Goal: Task Accomplishment & Management: Manage account settings

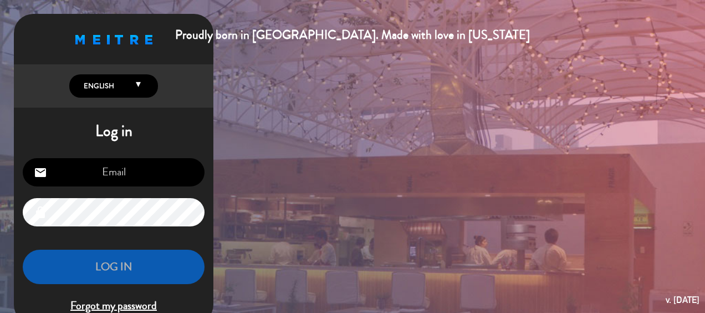
click at [16, 122] on h1 "Log in" at bounding box center [114, 131] width 200 height 19
click at [85, 174] on input "email" at bounding box center [114, 172] width 182 height 28
click at [113, 78] on span "English English Español Português" at bounding box center [113, 85] width 89 height 23
click at [117, 84] on span "English" at bounding box center [113, 86] width 67 height 12
click at [120, 110] on div "Proudly born in [GEOGRAPHIC_DATA]. Made with love in [US_STATE] English Español…" at bounding box center [114, 169] width 200 height 310
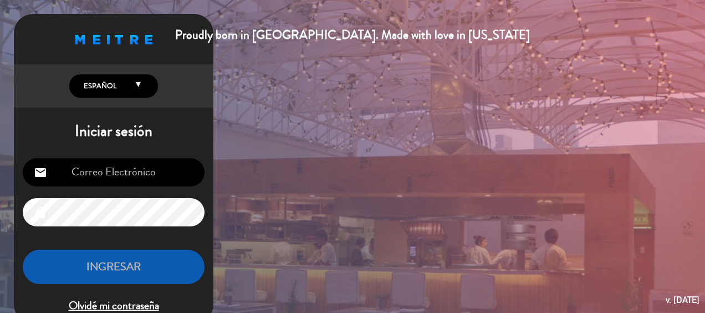
click at [120, 175] on input "email" at bounding box center [114, 172] width 182 height 28
drag, startPoint x: 169, startPoint y: 168, endPoint x: -2, endPoint y: 166, distance: 170.7
click at [0, 166] on html "Proudly born in [GEOGRAPHIC_DATA]. Made with love in [US_STATE] English Español…" at bounding box center [352, 156] width 705 height 313
paste input "@[PERSON_NAME][DOMAIN_NAME]"
type input "[PERSON_NAME][EMAIL_ADDRESS][PERSON_NAME][PERSON_NAME][DOMAIN_NAME]"
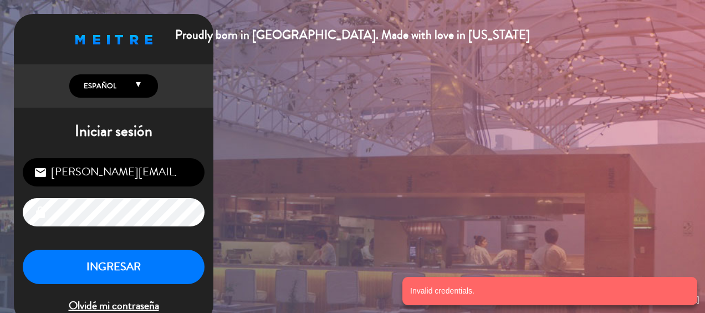
click at [0, 227] on html "Proudly born in [GEOGRAPHIC_DATA]. Made with love in [US_STATE] English Español…" at bounding box center [352, 156] width 705 height 313
click at [140, 244] on div "[PERSON_NAME][EMAIL_ADDRESS][PERSON_NAME][PERSON_NAME][DOMAIN_NAME] email lock …" at bounding box center [114, 236] width 200 height 175
click at [139, 305] on div "[PERSON_NAME][EMAIL_ADDRESS][PERSON_NAME][PERSON_NAME][DOMAIN_NAME] email lock …" at bounding box center [114, 236] width 200 height 175
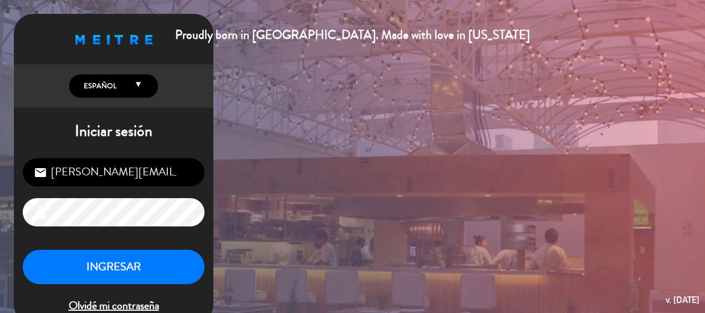
click at [94, 306] on span "Olvidé mi contraseña" at bounding box center [114, 306] width 182 height 18
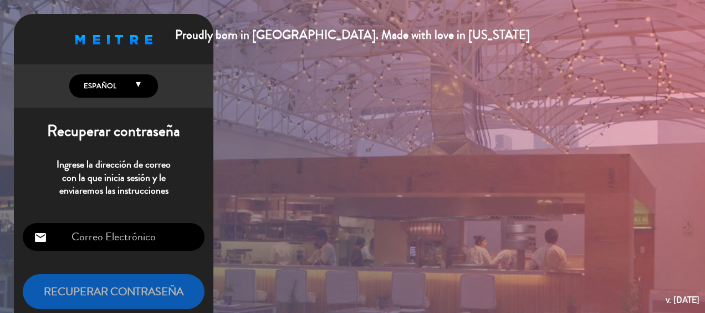
click at [107, 245] on input "email" at bounding box center [114, 237] width 182 height 28
paste input "[PERSON_NAME][EMAIL_ADDRESS][PERSON_NAME][PERSON_NAME][DOMAIN_NAME]"
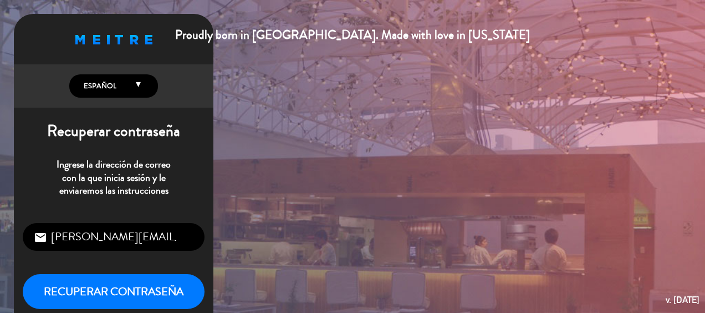
type input "[PERSON_NAME][EMAIL_ADDRESS][PERSON_NAME][PERSON_NAME][DOMAIN_NAME]"
click at [112, 300] on button "Recuperar contraseña" at bounding box center [114, 291] width 182 height 35
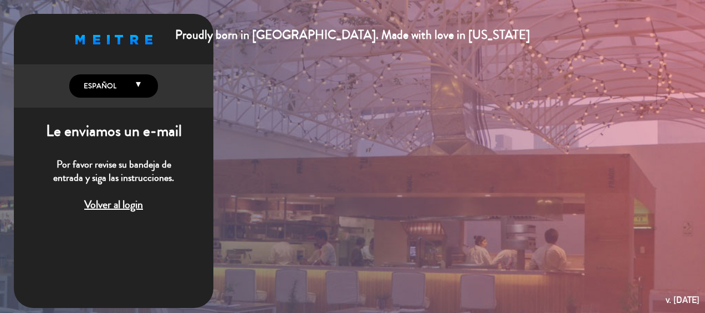
click at [112, 300] on div "Proudly born in [GEOGRAPHIC_DATA]. Made with love in [US_STATE] English Español…" at bounding box center [114, 161] width 200 height 294
